Goal: Transaction & Acquisition: Subscribe to service/newsletter

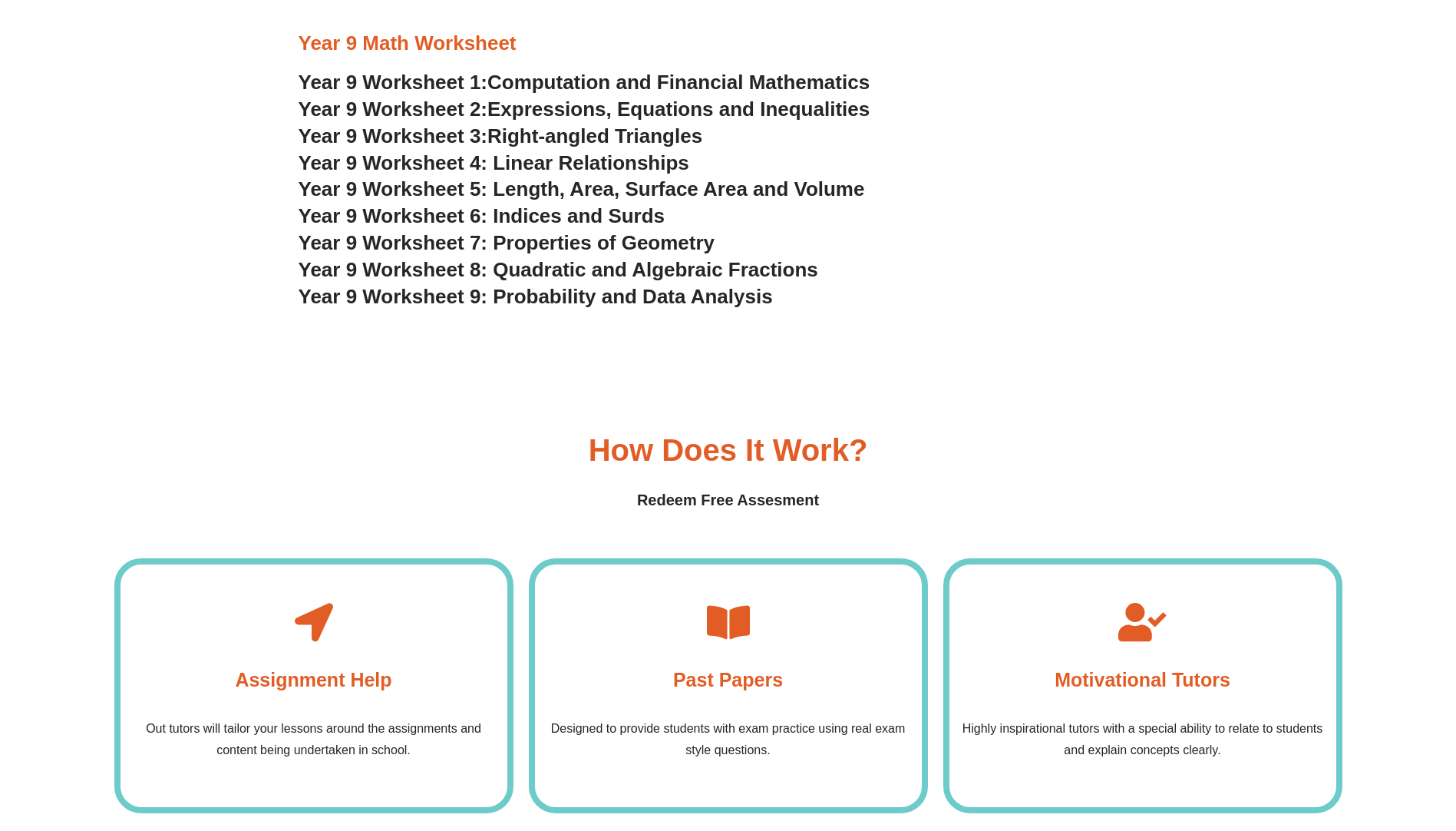
scroll to position [4531, 0]
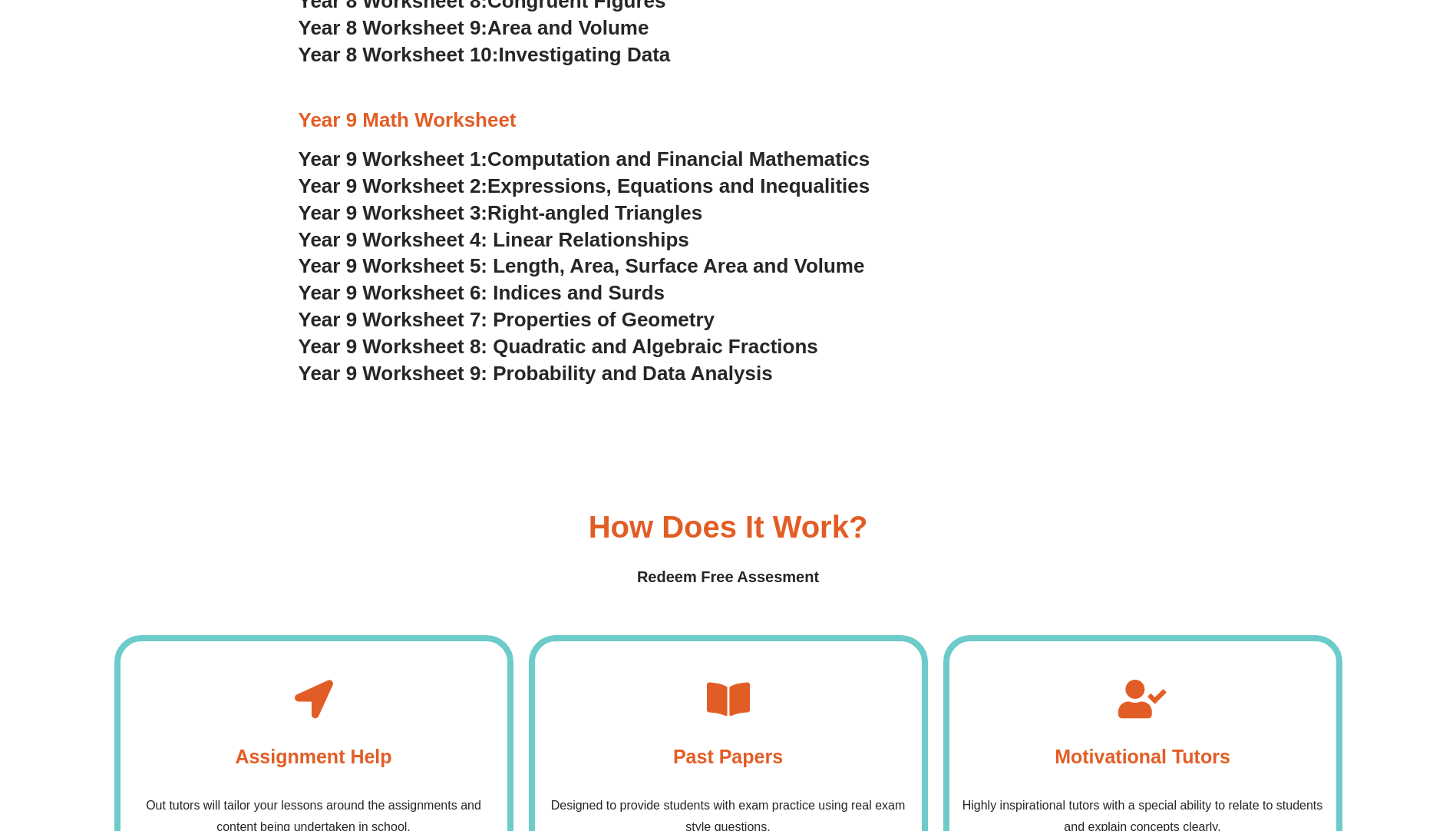
click at [333, 154] on span "Year 9 Worksheet 1:" at bounding box center [393, 159] width 190 height 23
click at [332, 288] on span "Year 9 Worksheet 6: Indices and Surds" at bounding box center [482, 292] width 366 height 23
click at [348, 317] on span "Year 9 Worksheet 7: Properties of Geometry" at bounding box center [507, 319] width 417 height 23
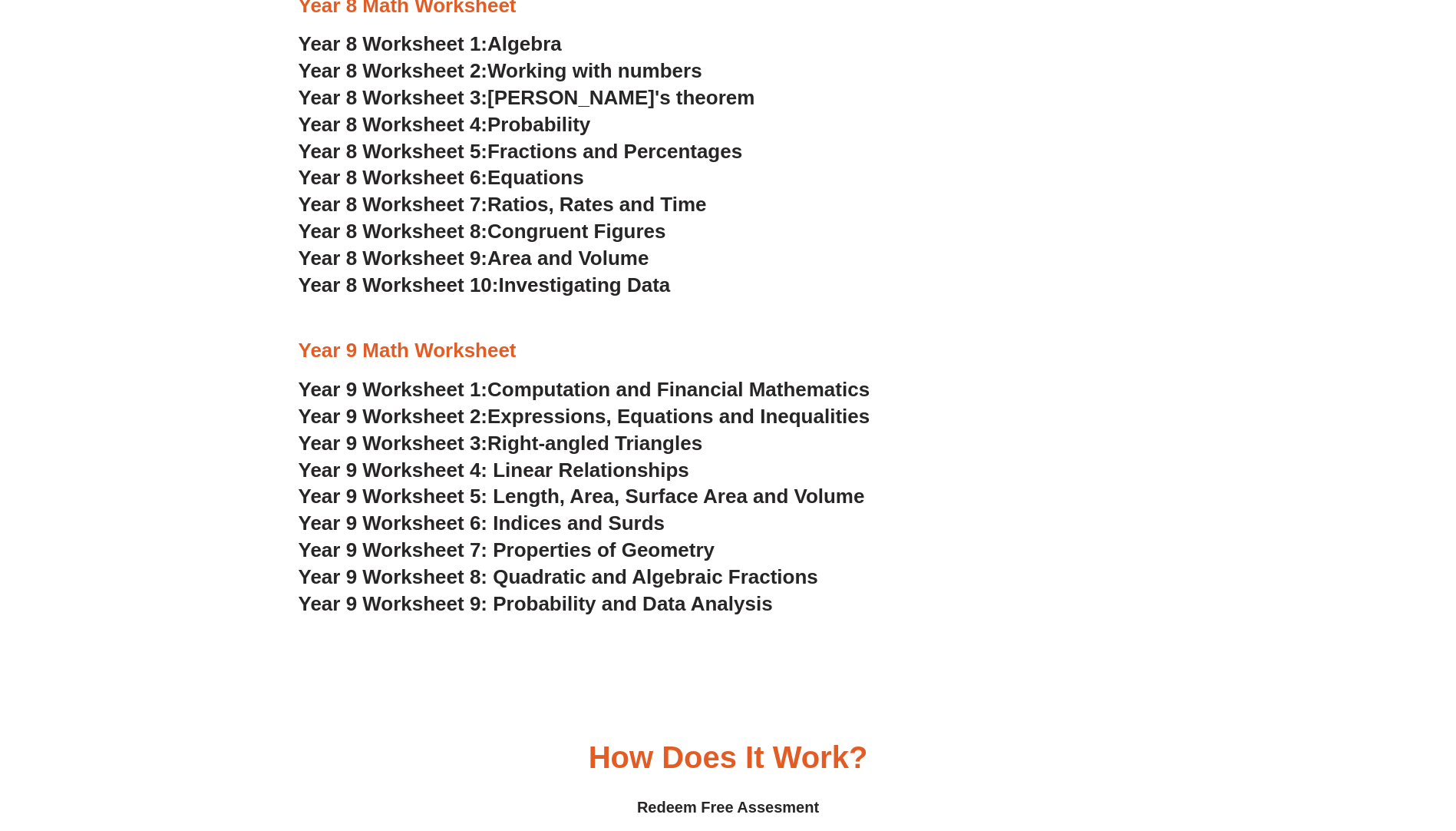
click at [325, 495] on span "Year 9 Worksheet 5: Length, Area, Surface Area and Volume" at bounding box center [582, 496] width 566 height 23
click at [340, 518] on span "Year 9 Worksheet 6: Indices and Surds" at bounding box center [482, 523] width 366 height 23
click at [349, 95] on span "Year 8 Worksheet 3:" at bounding box center [393, 97] width 190 height 23
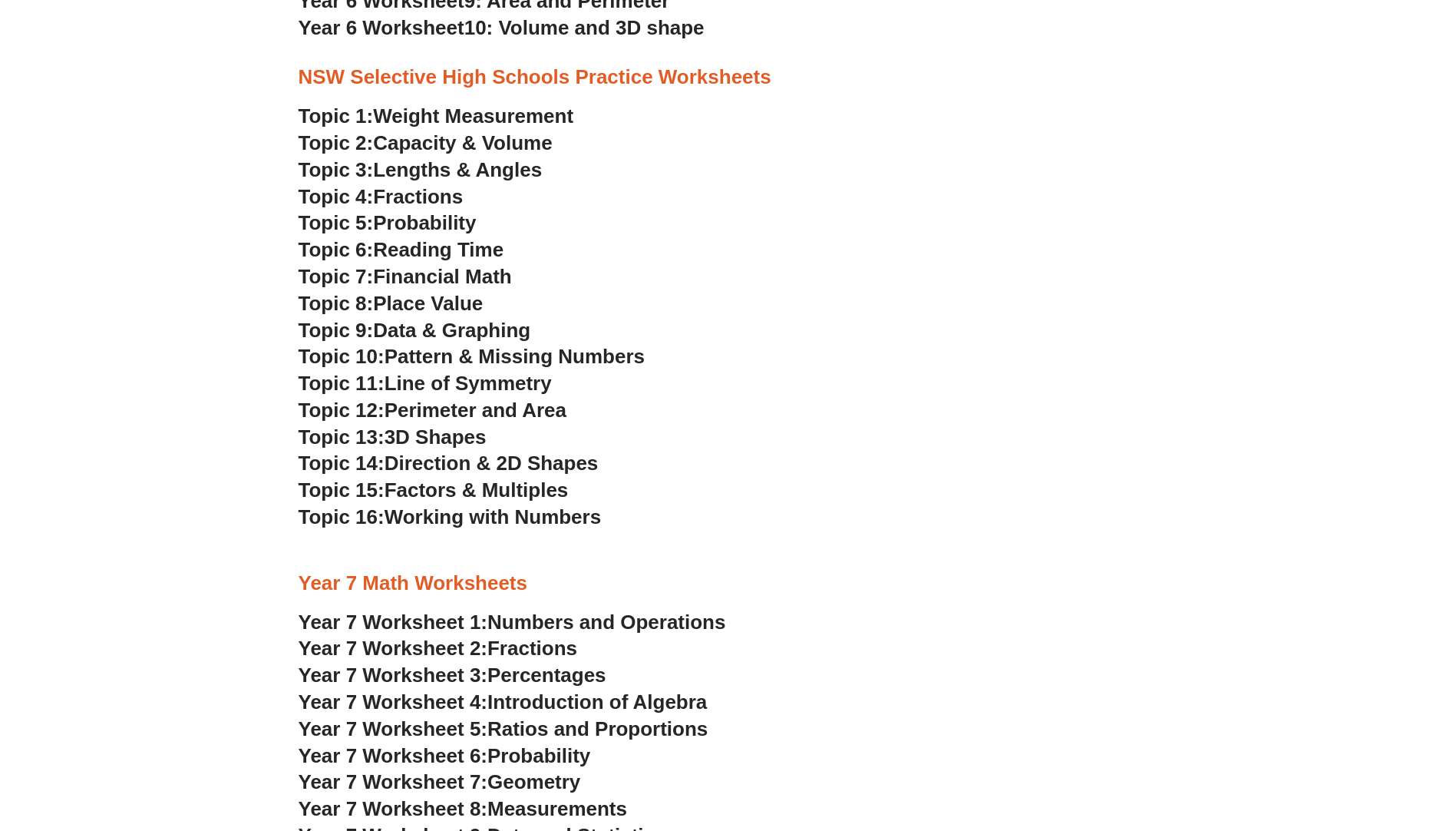
scroll to position [3380, 0]
click at [333, 114] on span "Topic 1:" at bounding box center [336, 114] width 75 height 23
click at [320, 431] on span "Topic 13:" at bounding box center [341, 435] width 86 height 23
click at [337, 269] on span "Topic 7:" at bounding box center [336, 275] width 75 height 23
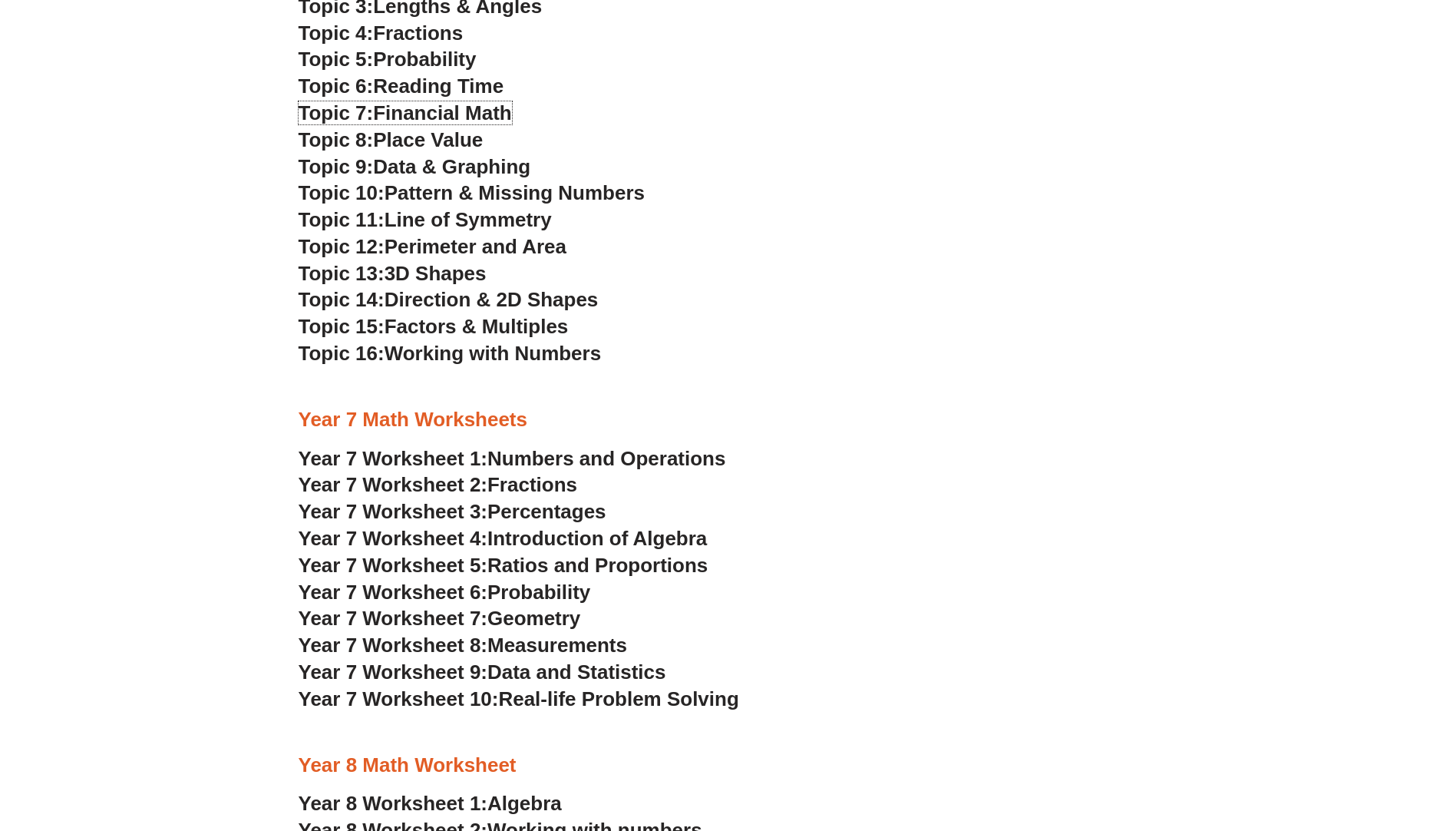
scroll to position [3764, 0]
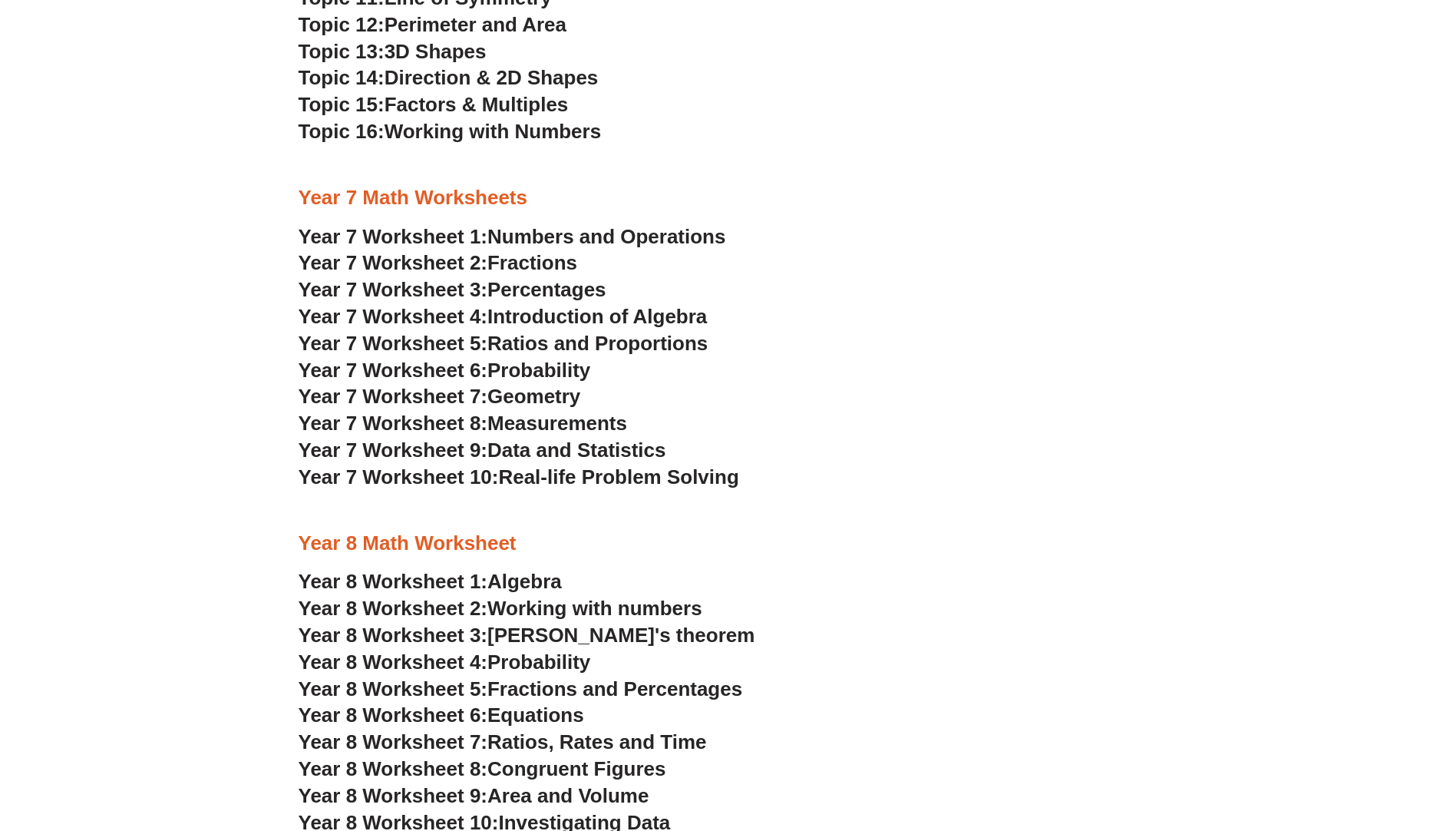
click at [355, 473] on span "Year 7 Worksheet 10:" at bounding box center [398, 477] width 200 height 23
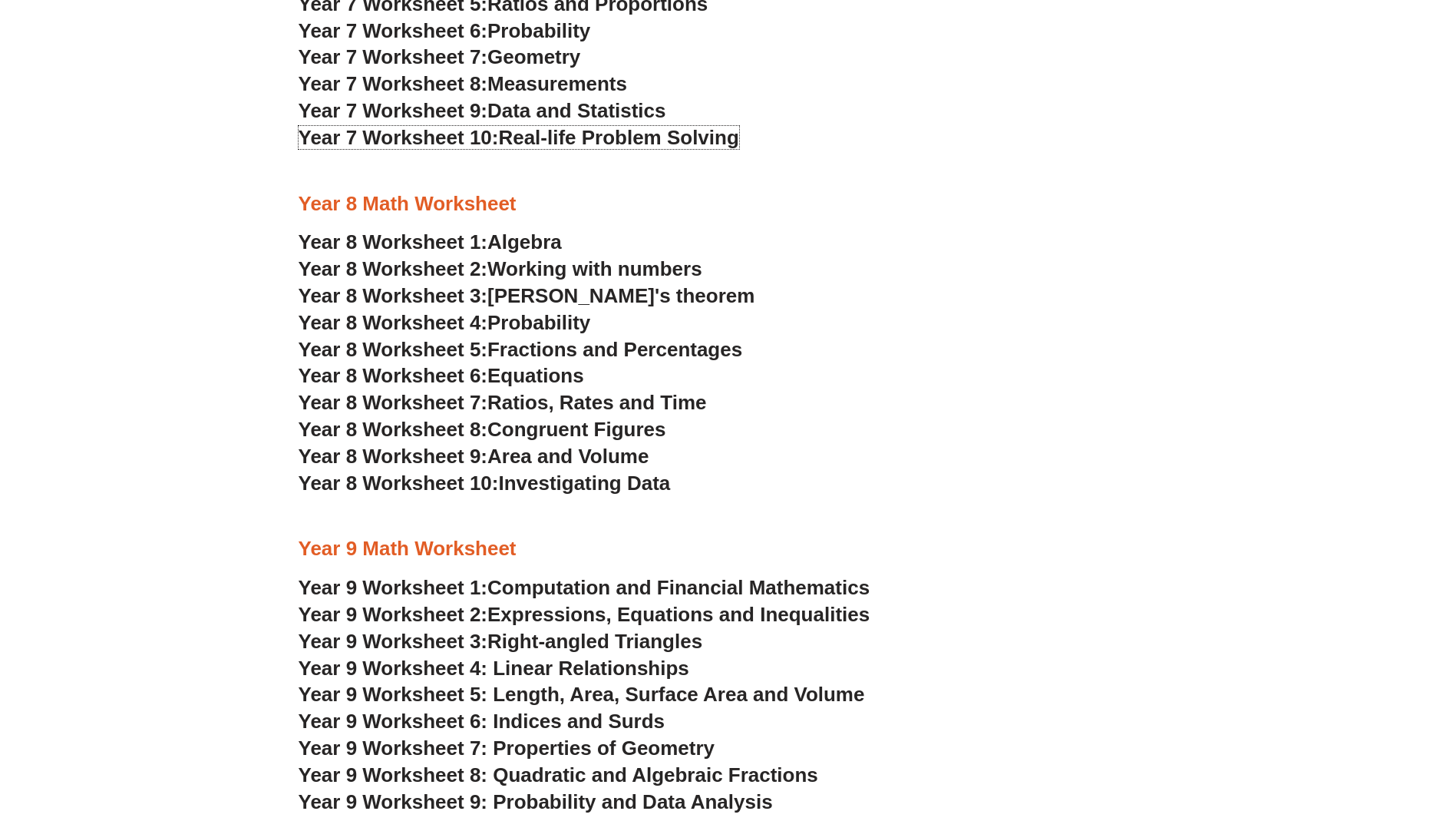
scroll to position [4147, 0]
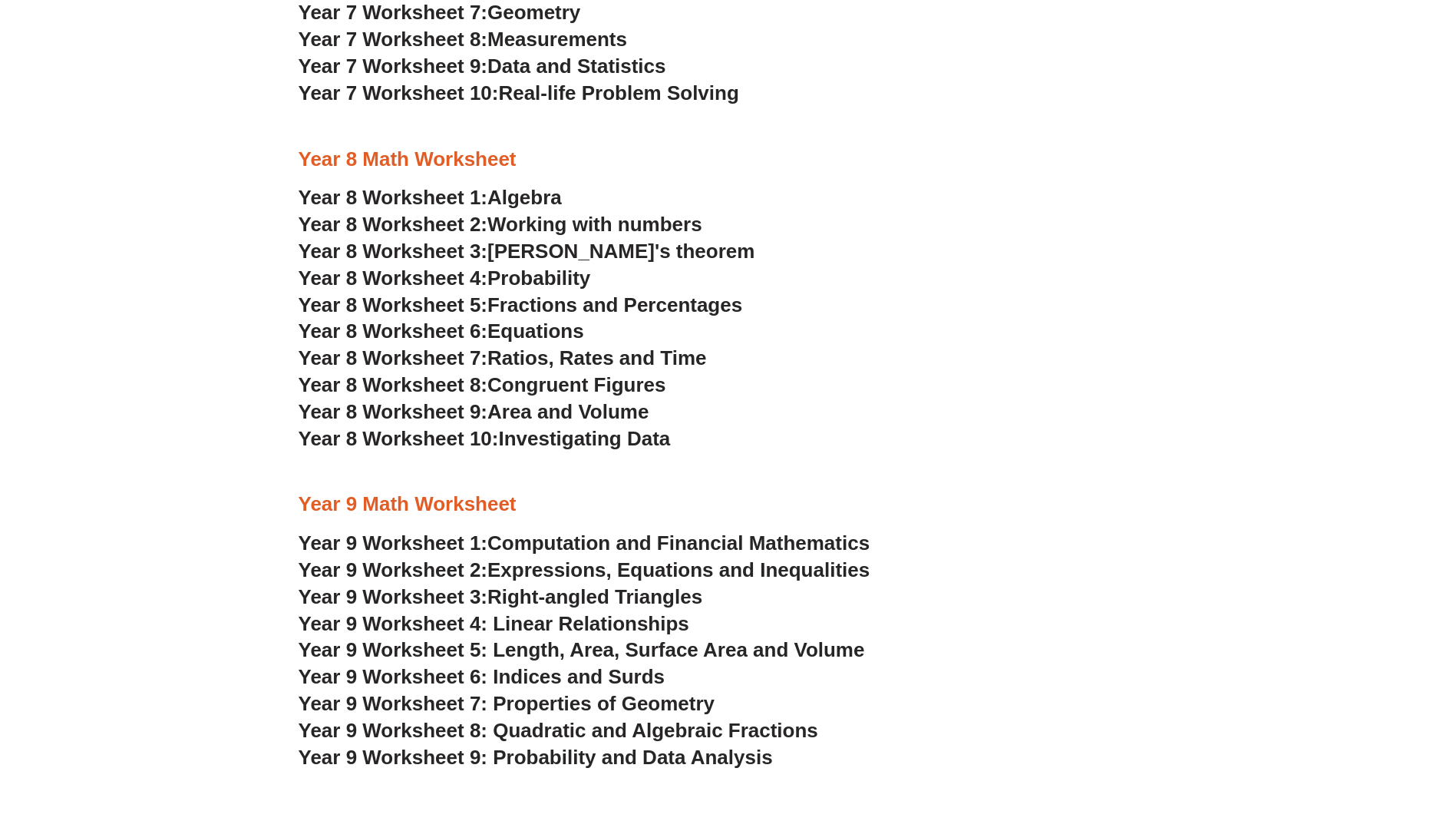
click at [339, 221] on span "Year 8 Worksheet 2:" at bounding box center [393, 224] width 190 height 23
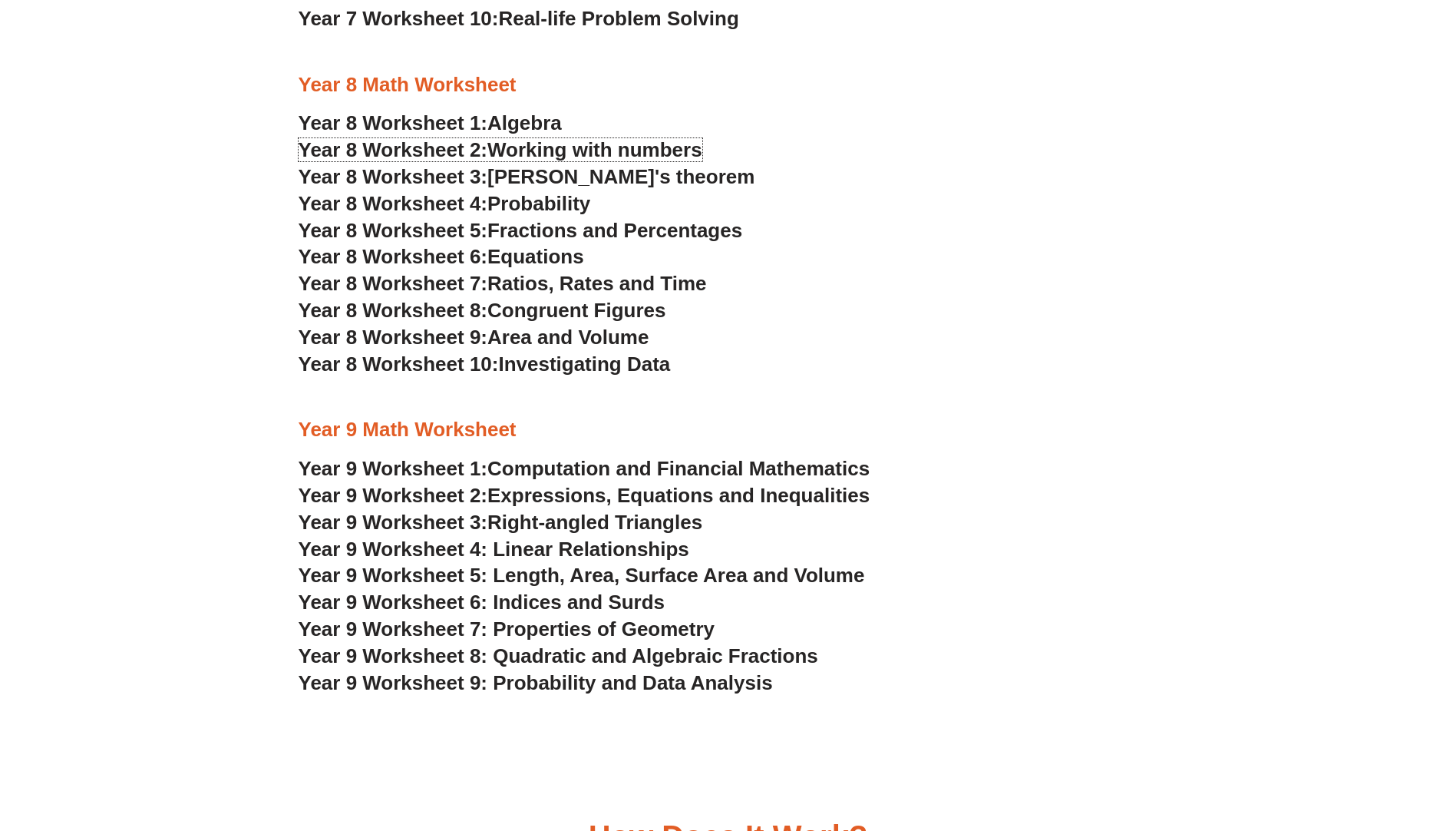
scroll to position [4378, 0]
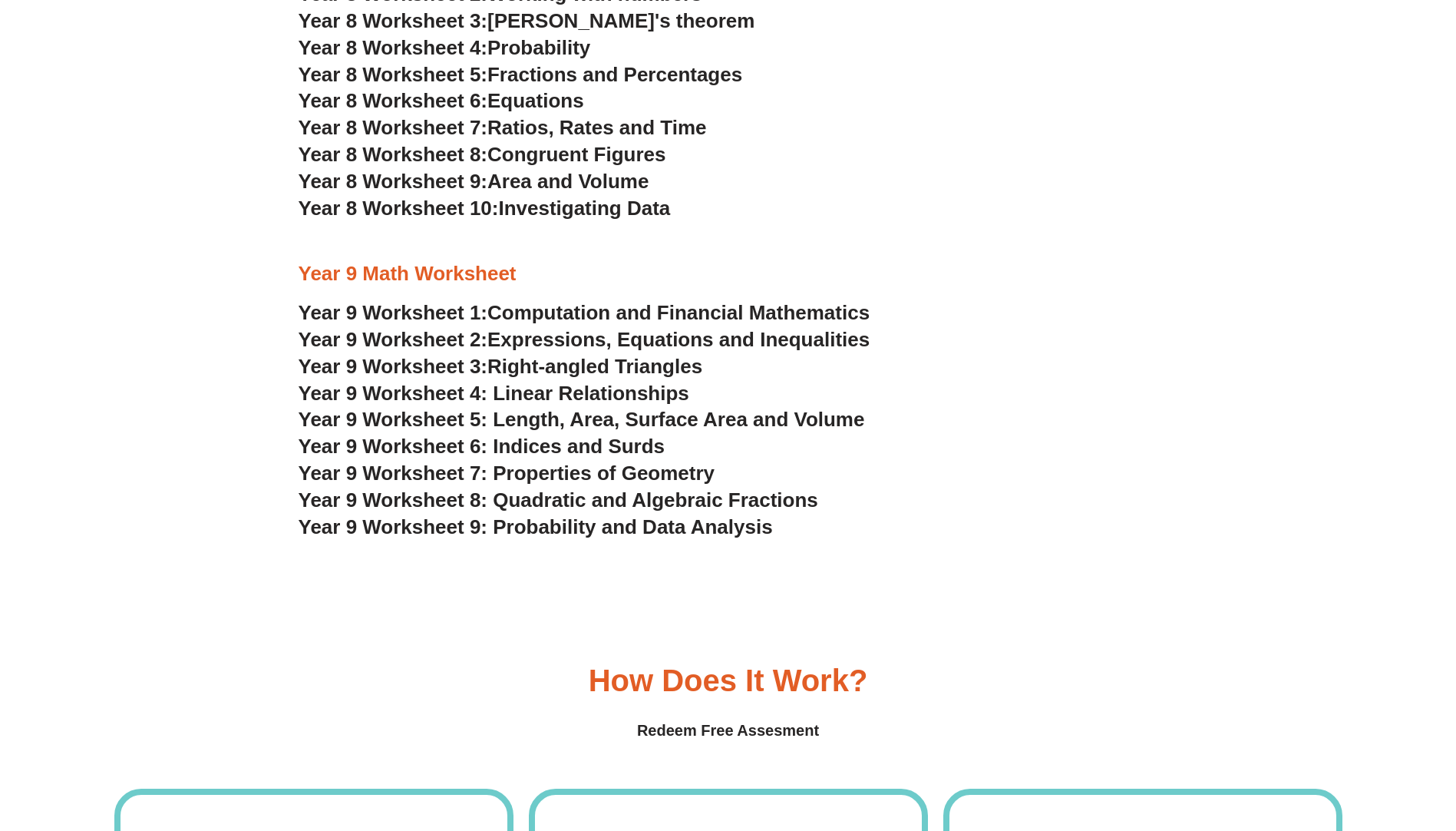
click at [333, 389] on span "Year 9 Worksheet 4: Linear Relationships" at bounding box center [494, 393] width 391 height 23
click at [321, 416] on span "Year 9 Worksheet 5: Length, Area, Surface Area and Volume" at bounding box center [582, 419] width 566 height 23
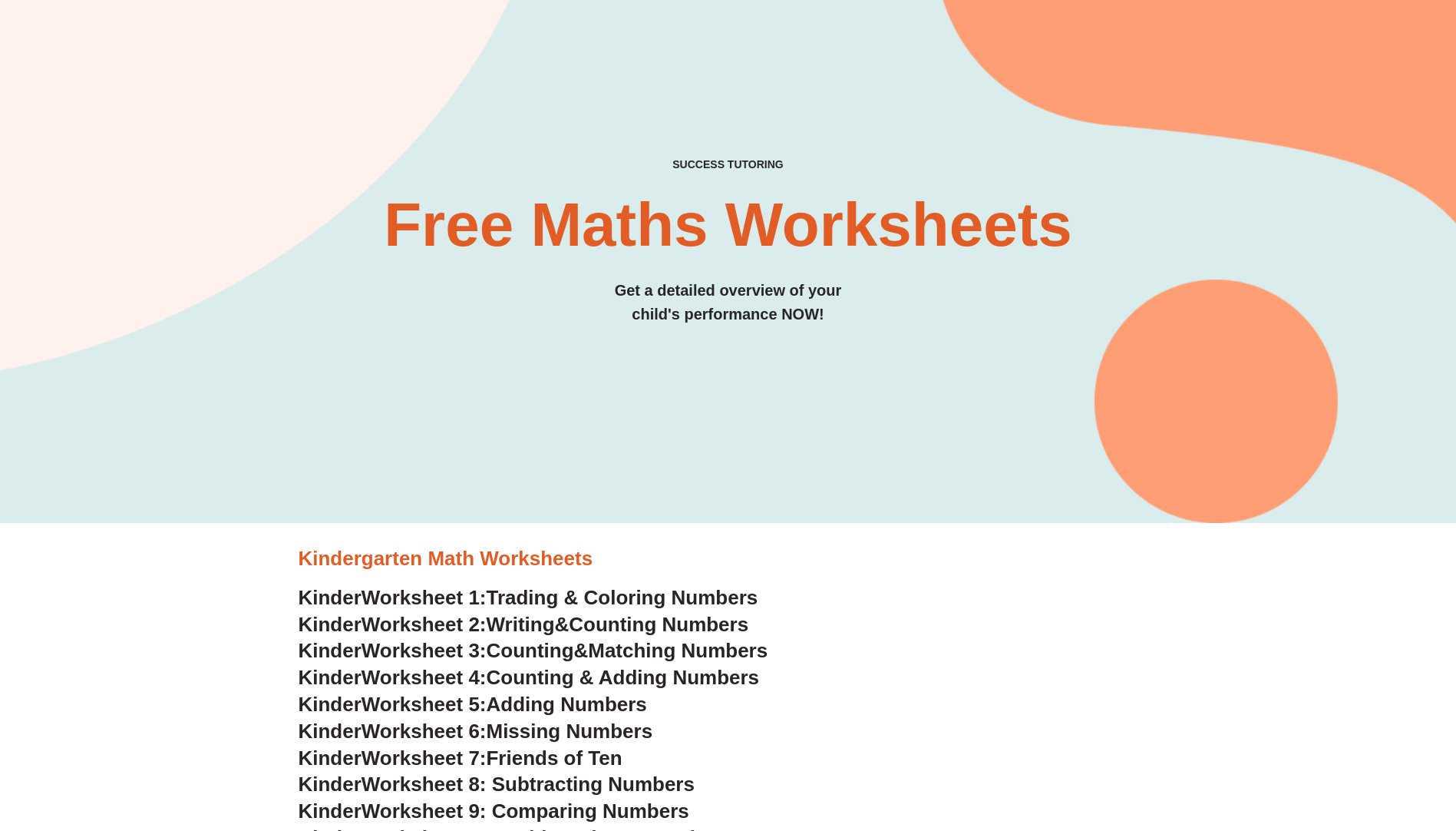
scroll to position [0, 0]
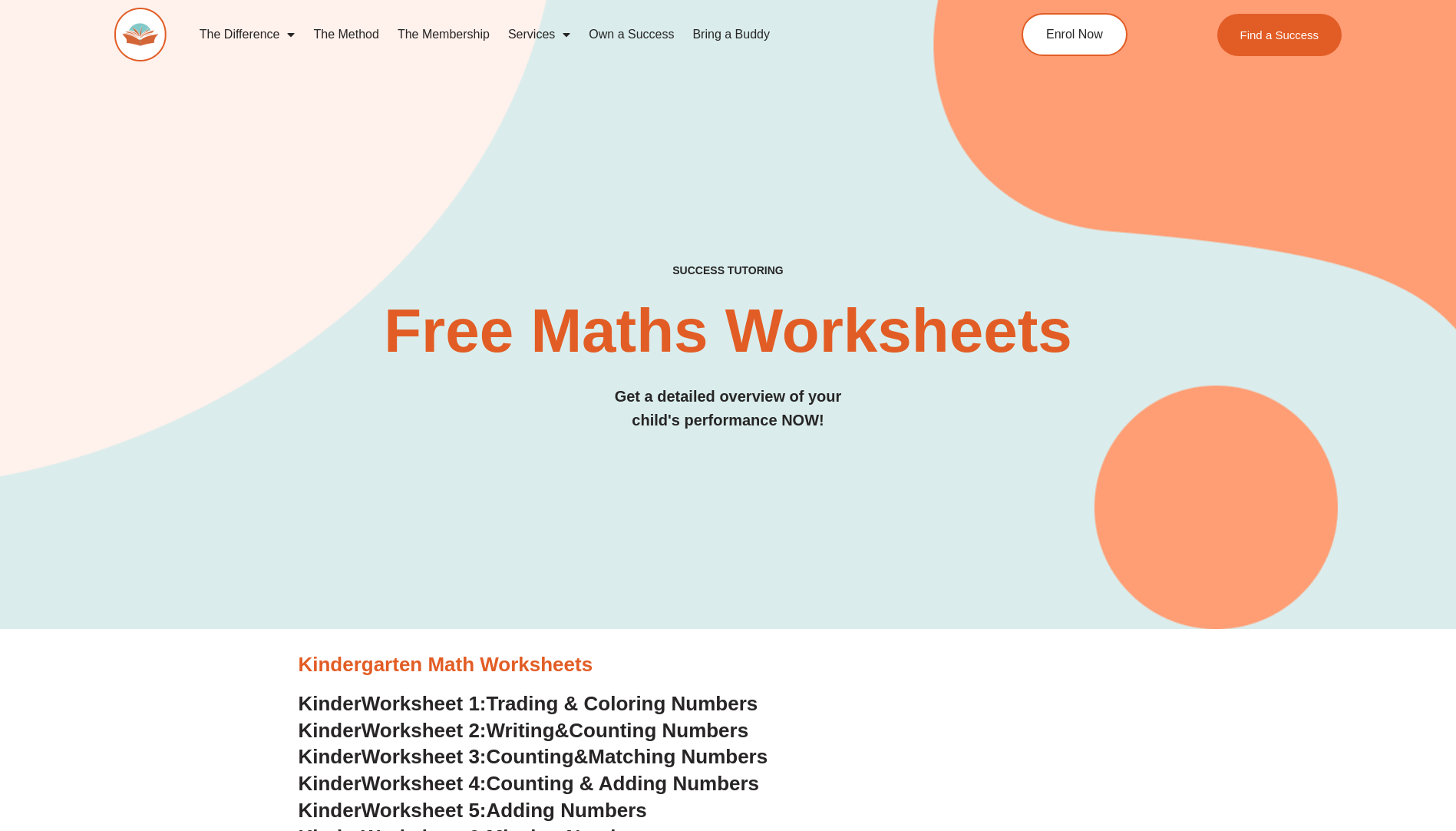
click at [448, 30] on link "The Membership" at bounding box center [443, 34] width 111 height 36
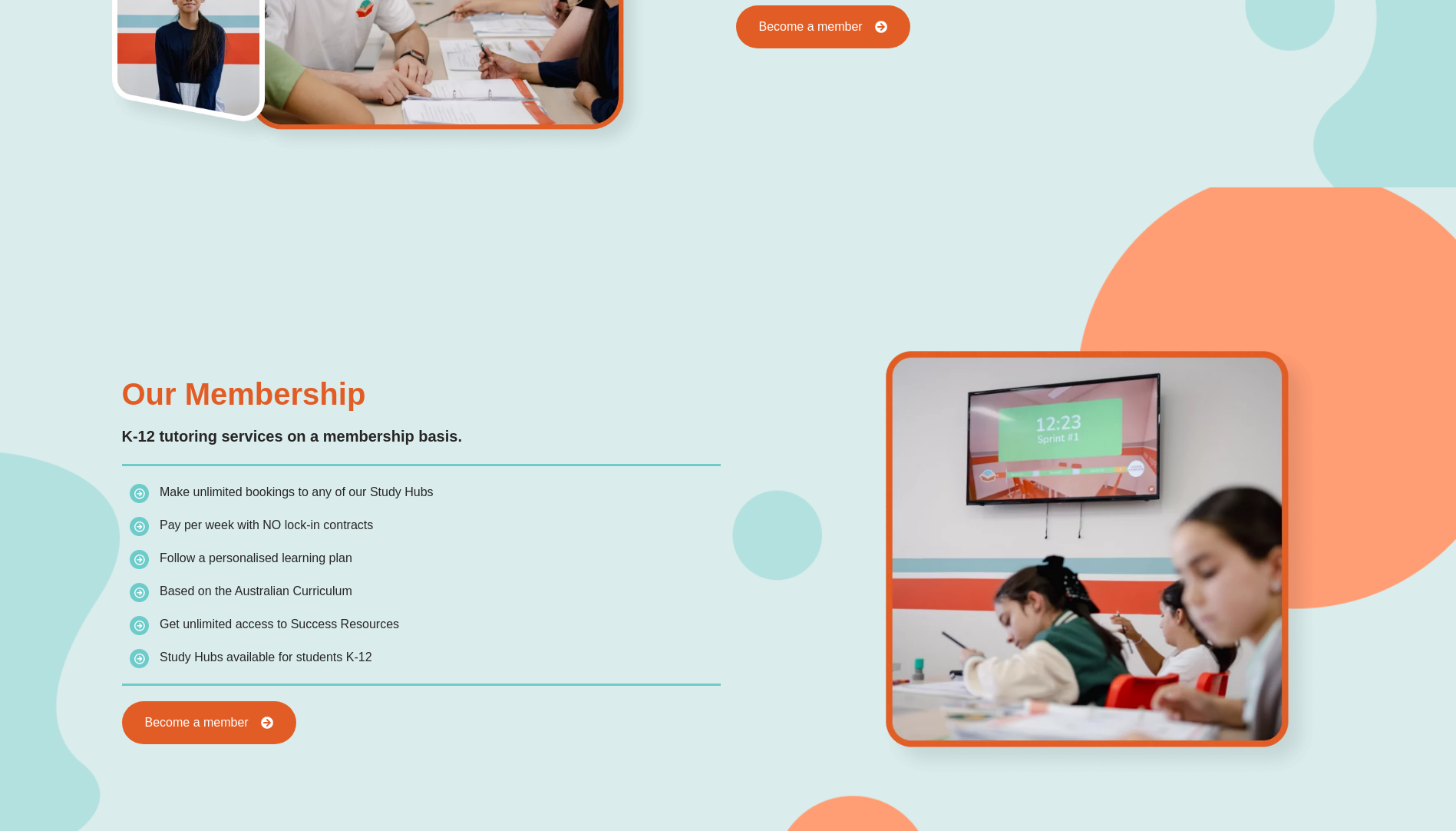
scroll to position [1458, 0]
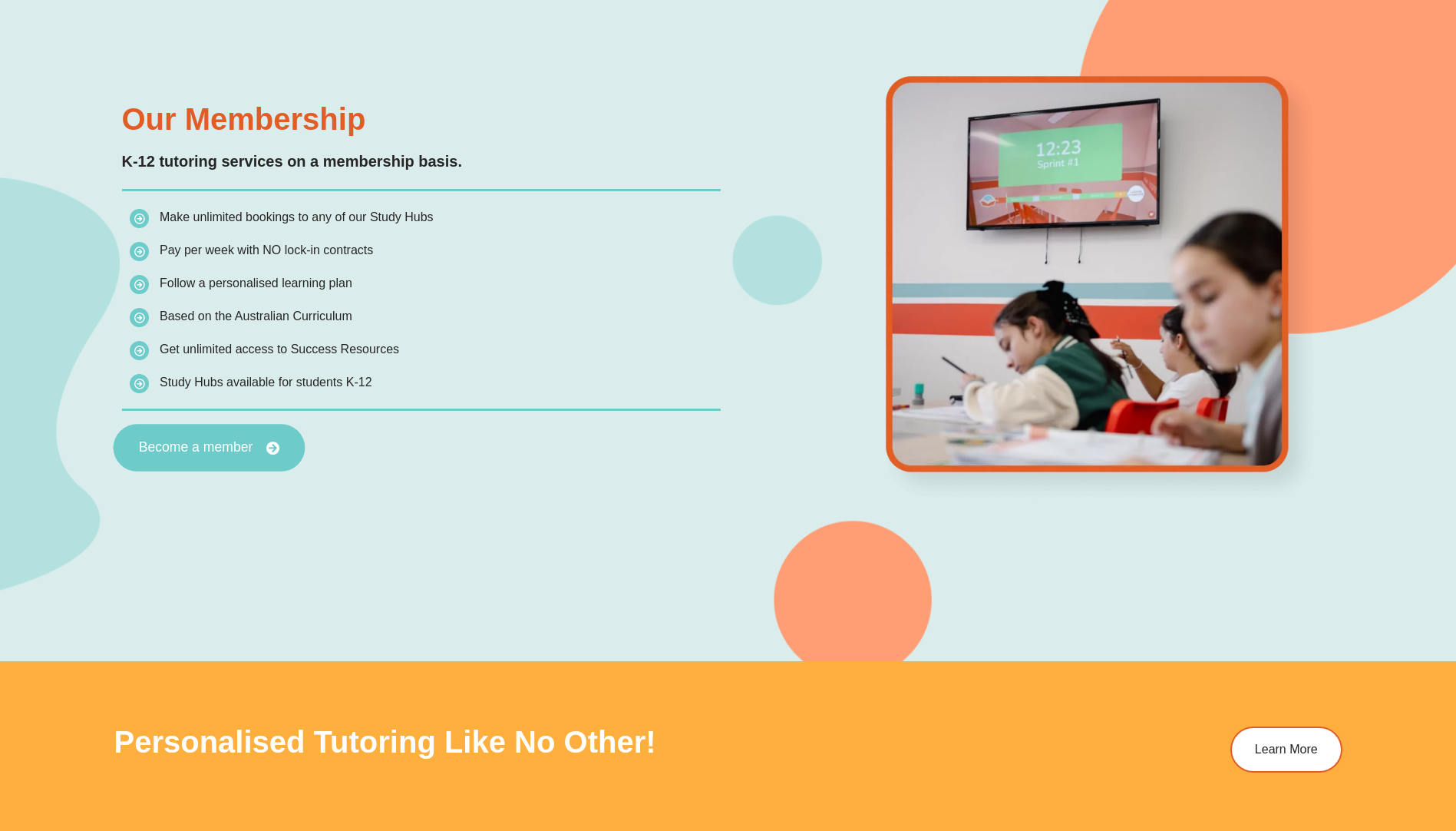
click at [171, 446] on span "Become a member" at bounding box center [195, 448] width 114 height 14
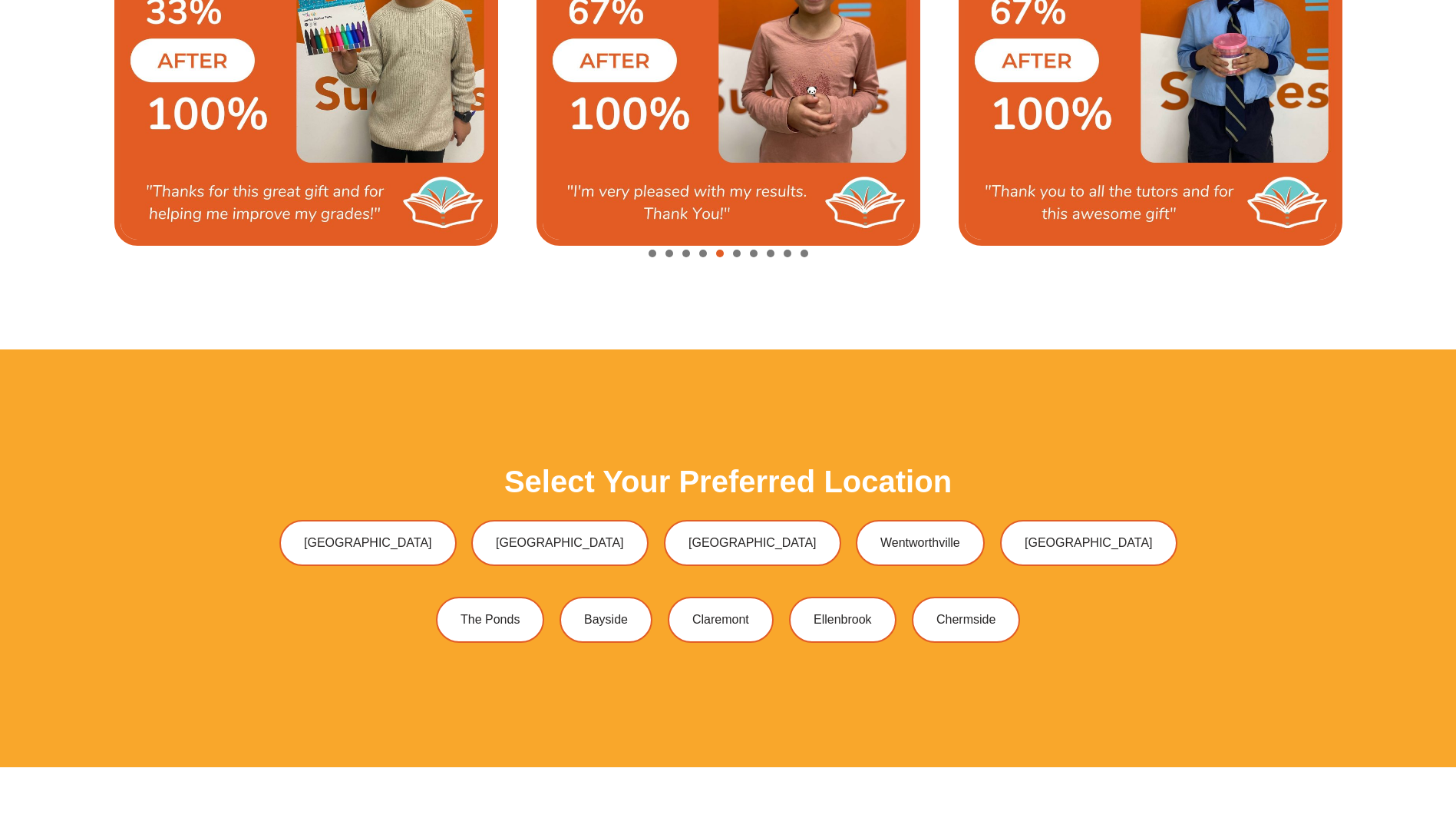
scroll to position [4222, 0]
